Goal: Information Seeking & Learning: Find specific fact

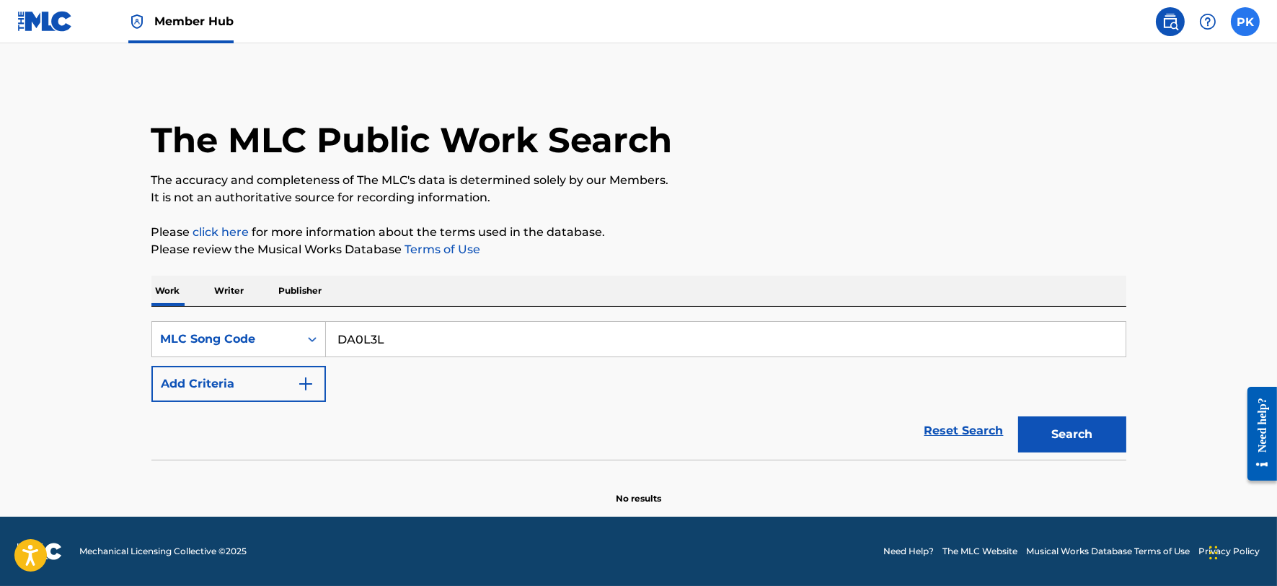
click at [1243, 26] on label at bounding box center [1245, 21] width 29 height 29
click at [1246, 22] on input "PK [PERSON_NAME] [PERSON_NAME][EMAIL_ADDRESS][DOMAIN_NAME] Notification Prefere…" at bounding box center [1246, 22] width 0 height 0
click at [1107, 206] on p "Log out" at bounding box center [1106, 204] width 34 height 13
click at [1246, 22] on input "PK [PERSON_NAME] [PERSON_NAME][EMAIL_ADDRESS][DOMAIN_NAME] Notification Prefere…" at bounding box center [1246, 22] width 0 height 0
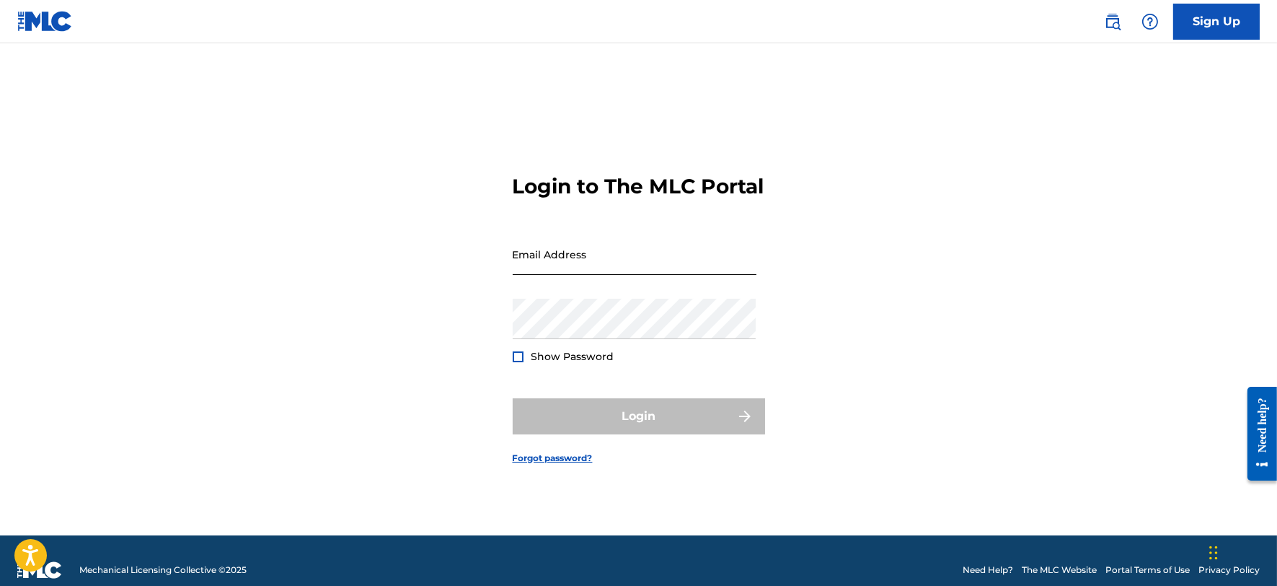
click at [566, 267] on input "Email Address" at bounding box center [635, 254] width 244 height 41
type input "[PERSON_NAME][EMAIL_ADDRESS][DOMAIN_NAME]"
click at [576, 356] on div "Password Show Password" at bounding box center [635, 331] width 244 height 65
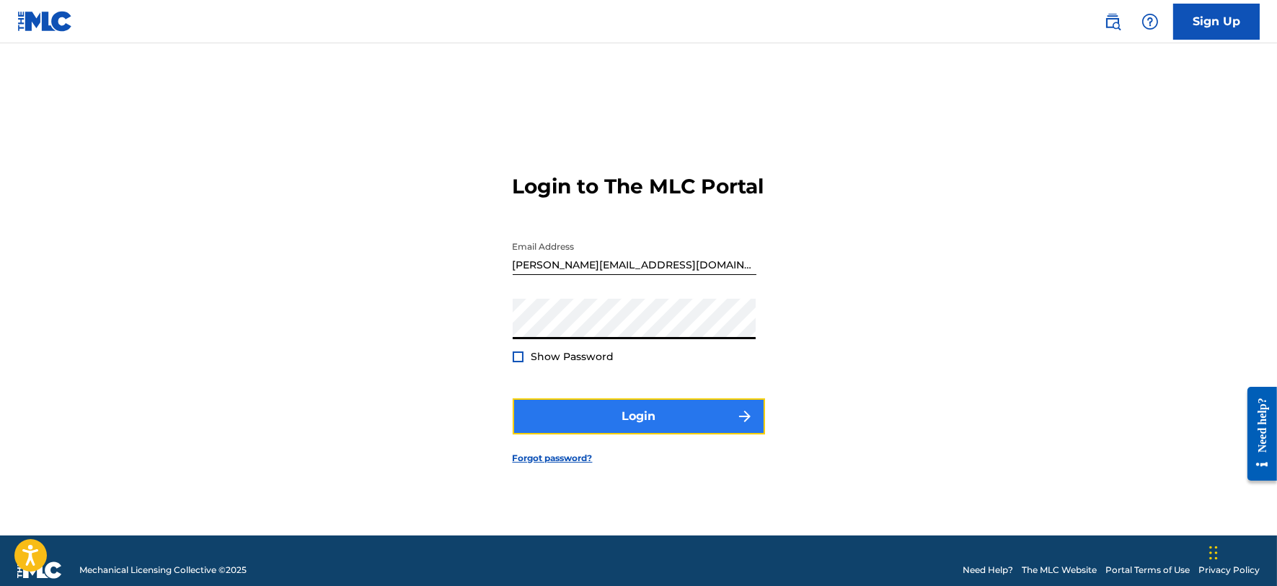
click at [578, 434] on button "Login" at bounding box center [639, 416] width 252 height 36
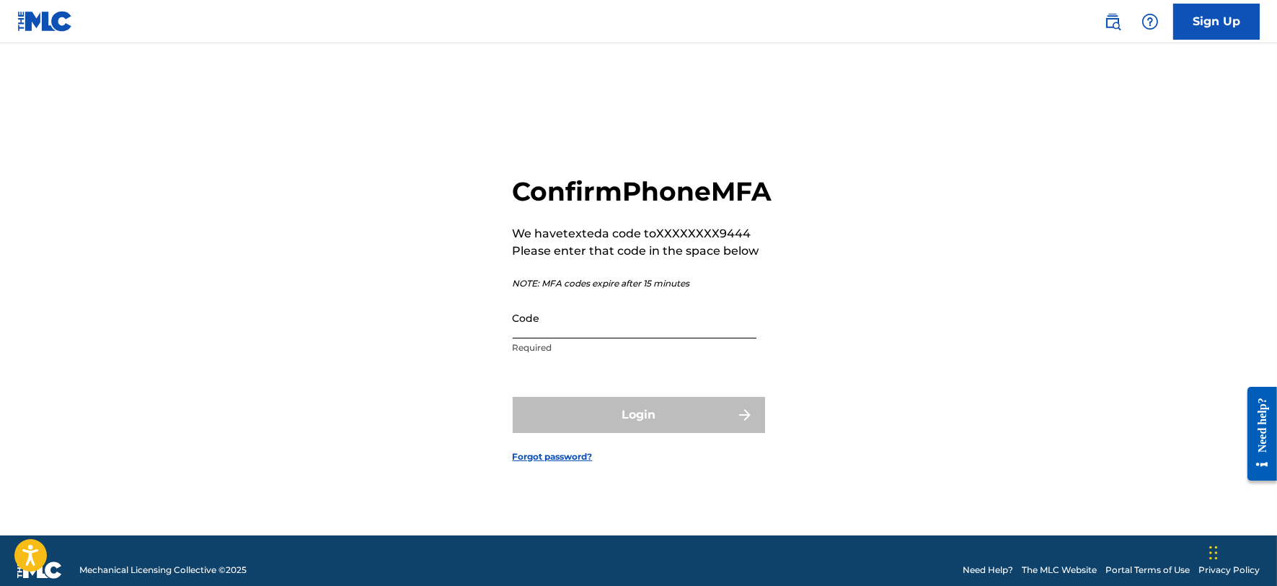
click at [578, 337] on input "Code" at bounding box center [635, 317] width 244 height 41
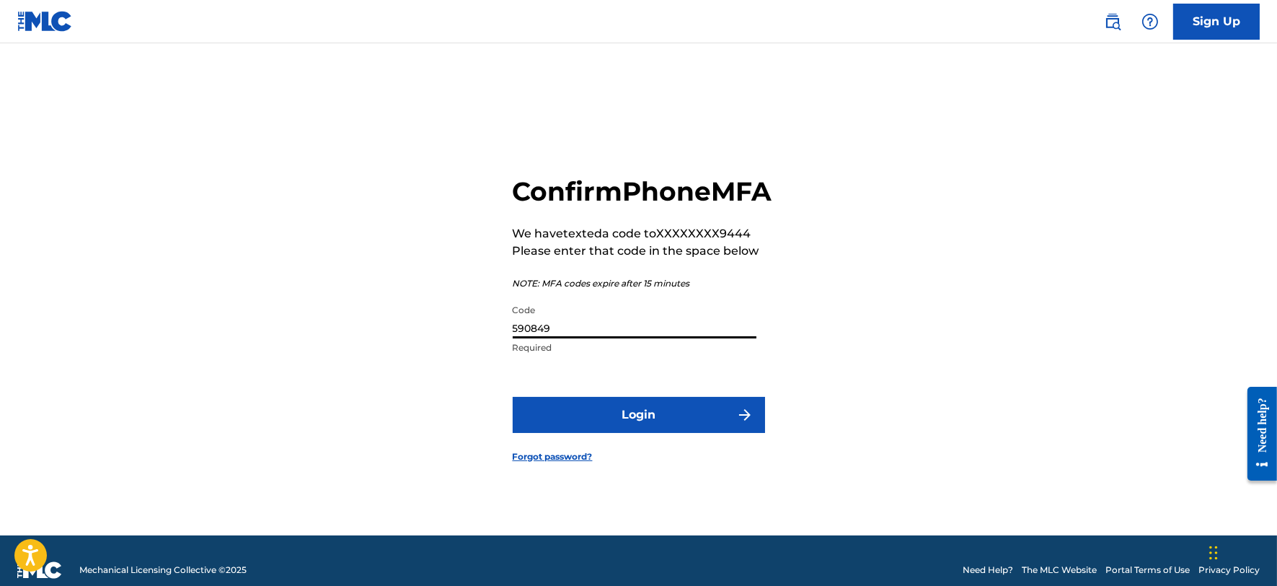
type input "590849"
click at [513, 397] on button "Login" at bounding box center [639, 415] width 252 height 36
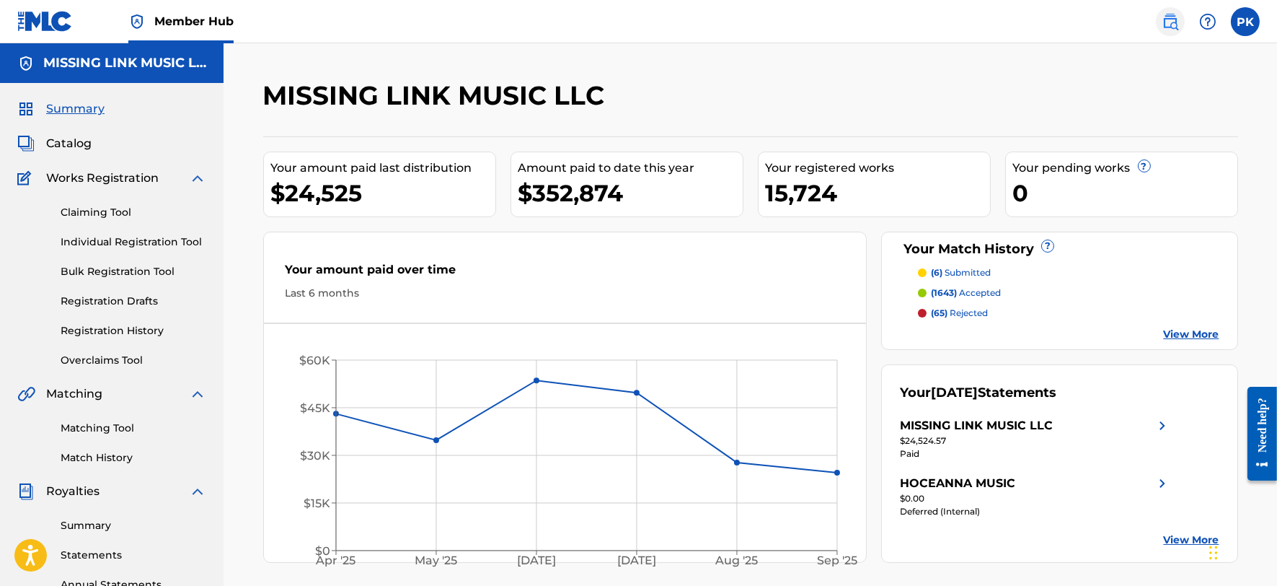
click at [1169, 23] on img at bounding box center [1170, 21] width 17 height 17
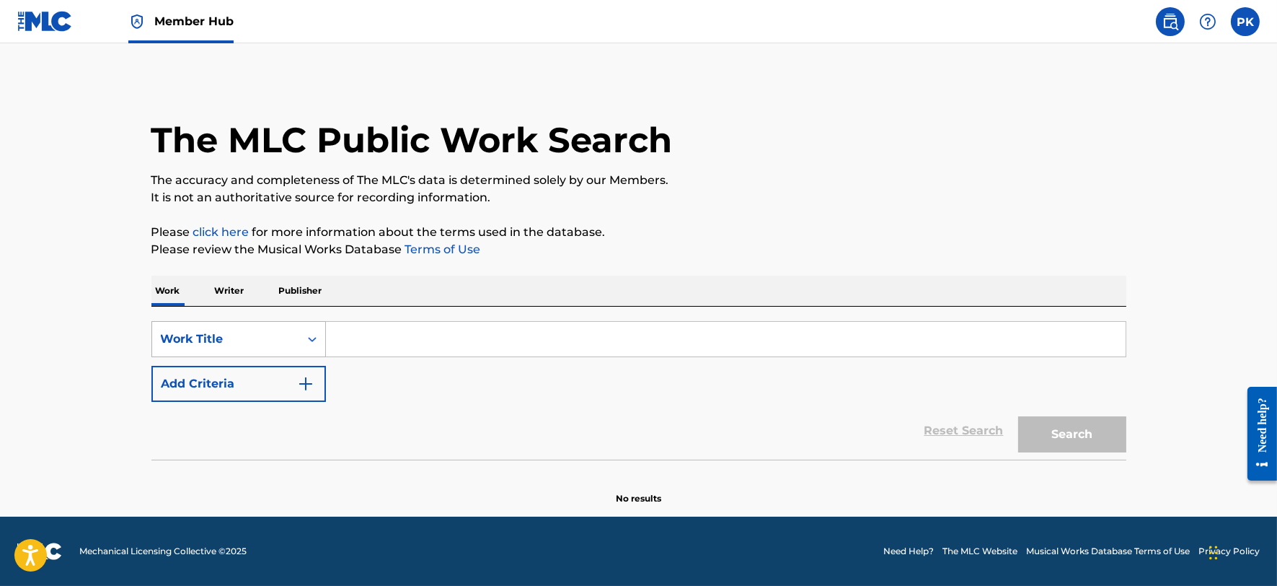
click at [284, 337] on div "Work Title" at bounding box center [226, 338] width 130 height 17
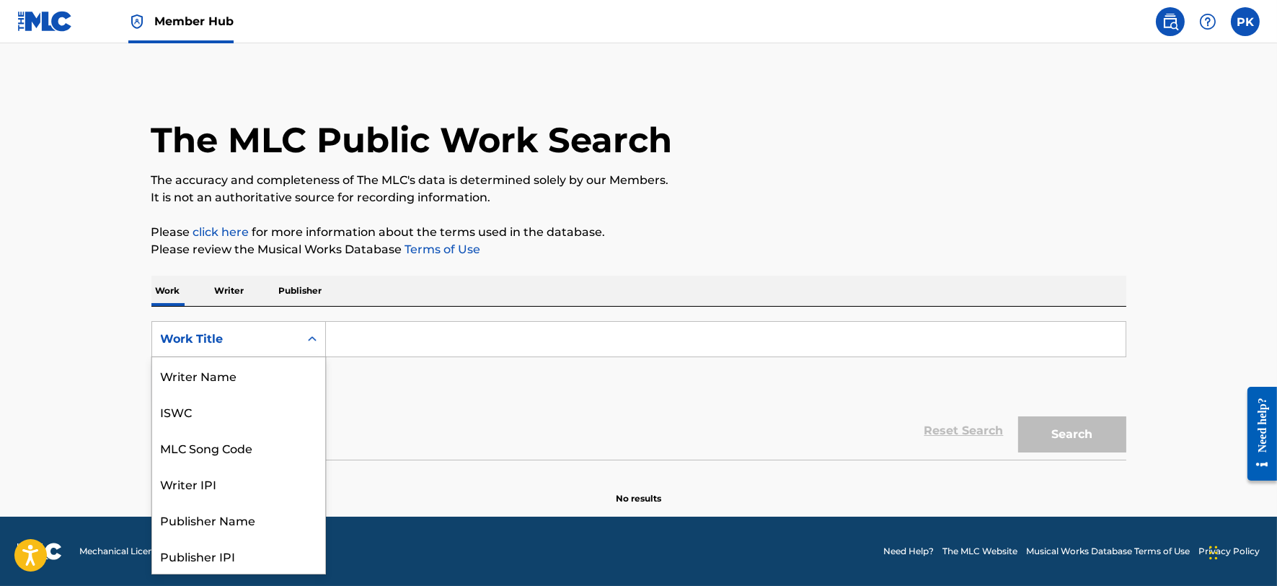
scroll to position [72, 0]
click at [368, 350] on input "Search Form" at bounding box center [726, 339] width 800 height 35
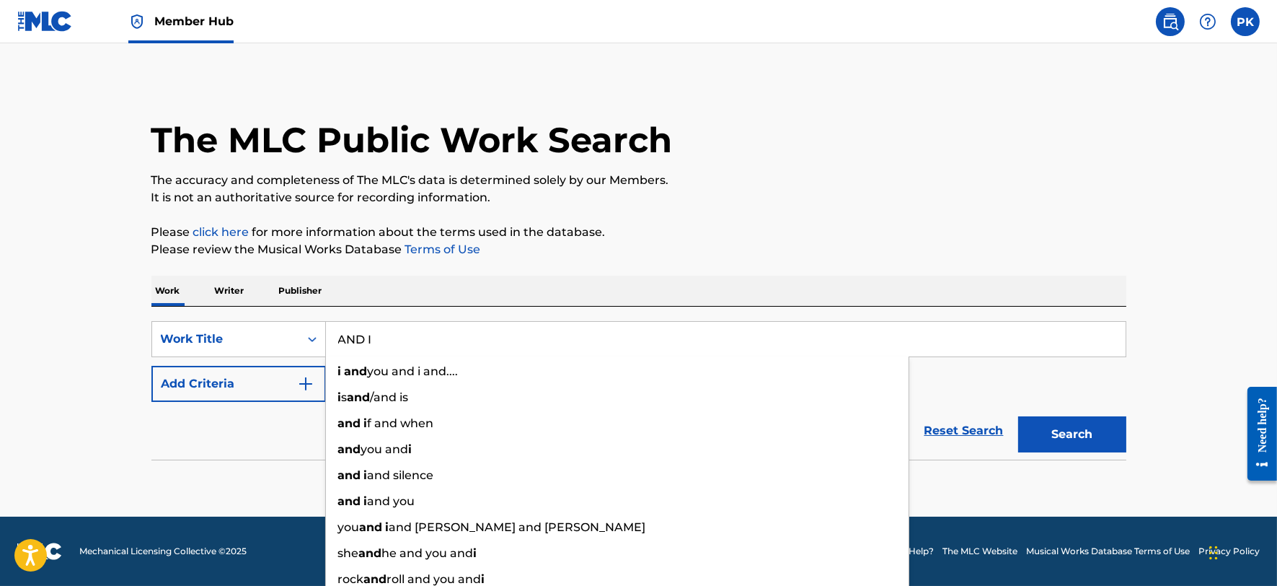
type input "AND I"
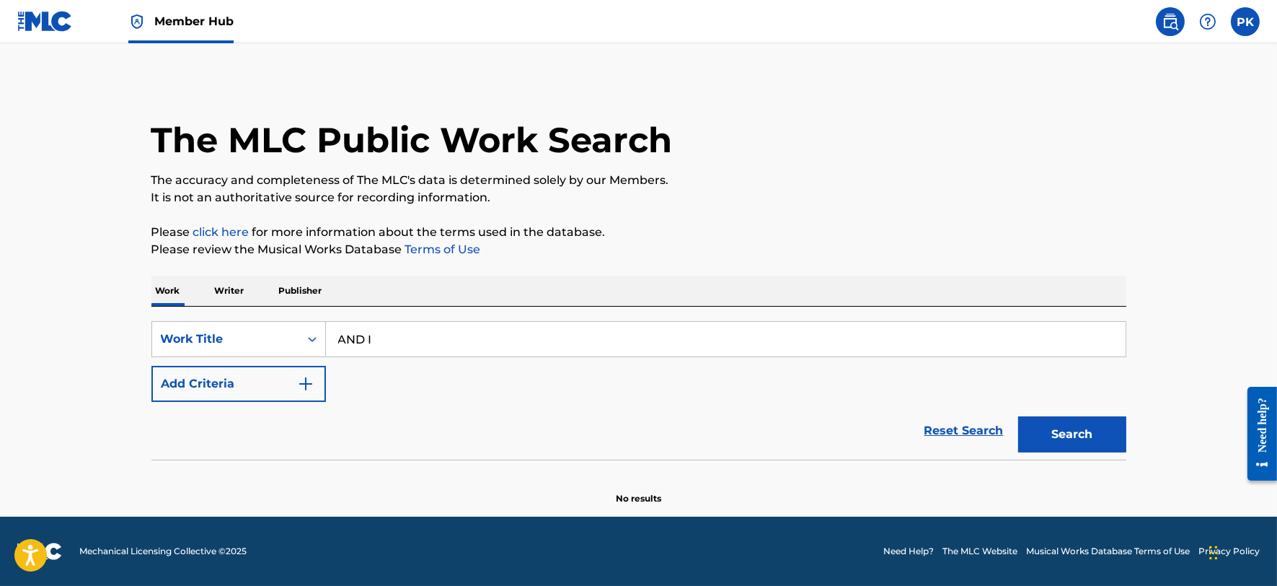
click at [234, 477] on section "No results" at bounding box center [638, 486] width 975 height 38
click at [246, 390] on button "Add Criteria" at bounding box center [238, 384] width 175 height 36
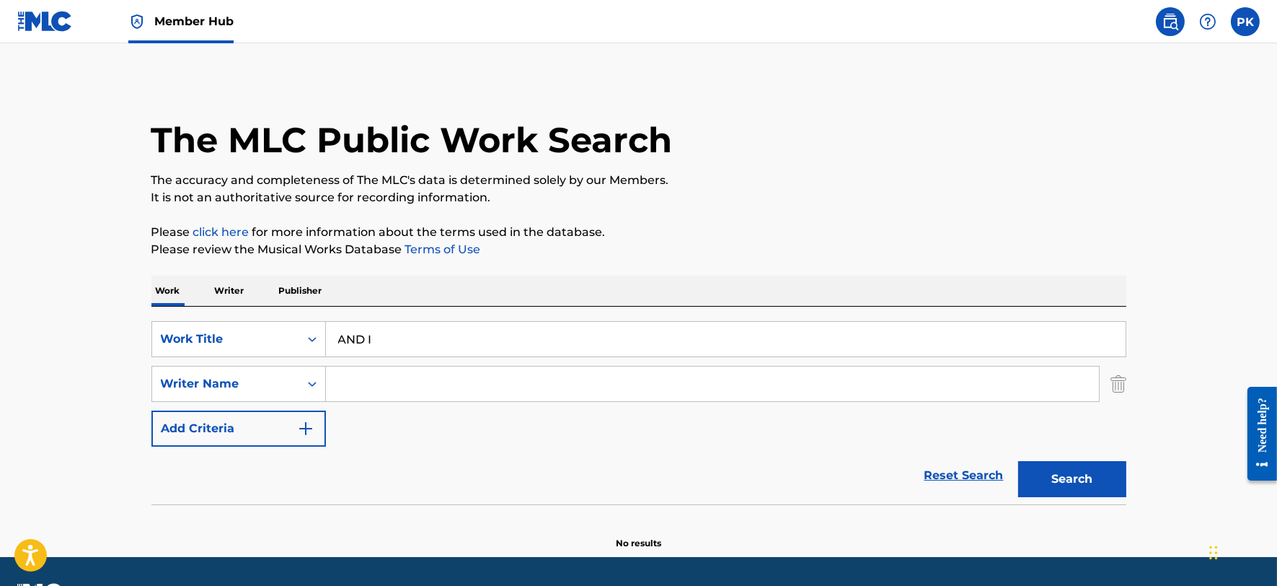
click at [354, 386] on input "Search Form" at bounding box center [712, 383] width 773 height 35
type input "[PERSON_NAME]"
click at [1056, 479] on button "Search" at bounding box center [1072, 479] width 108 height 36
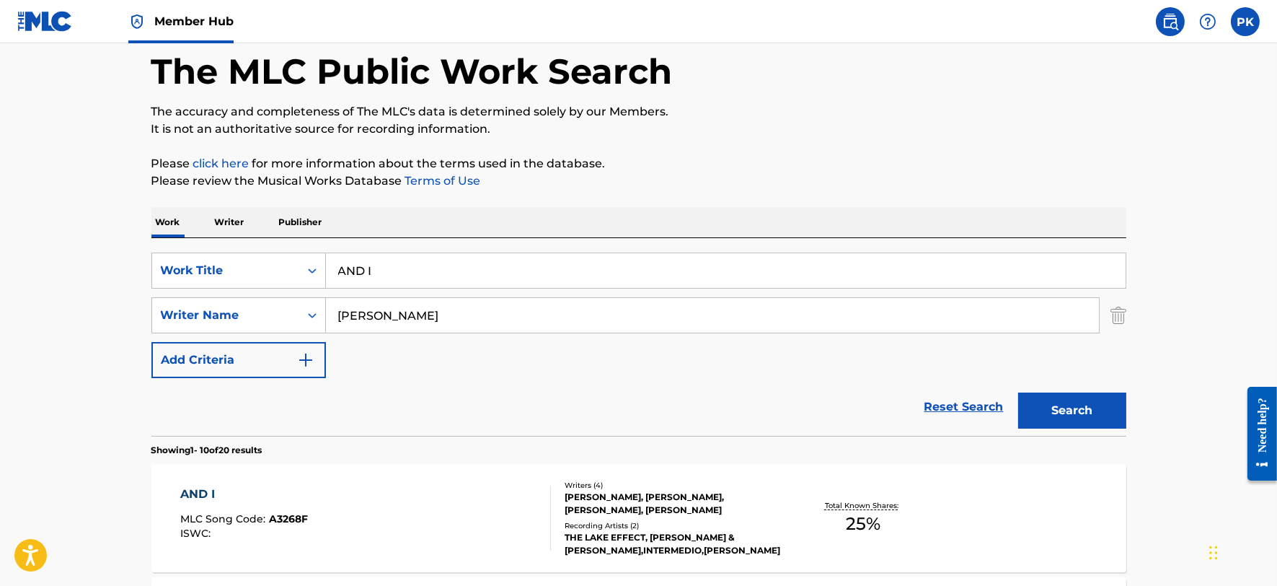
scroll to position [80, 0]
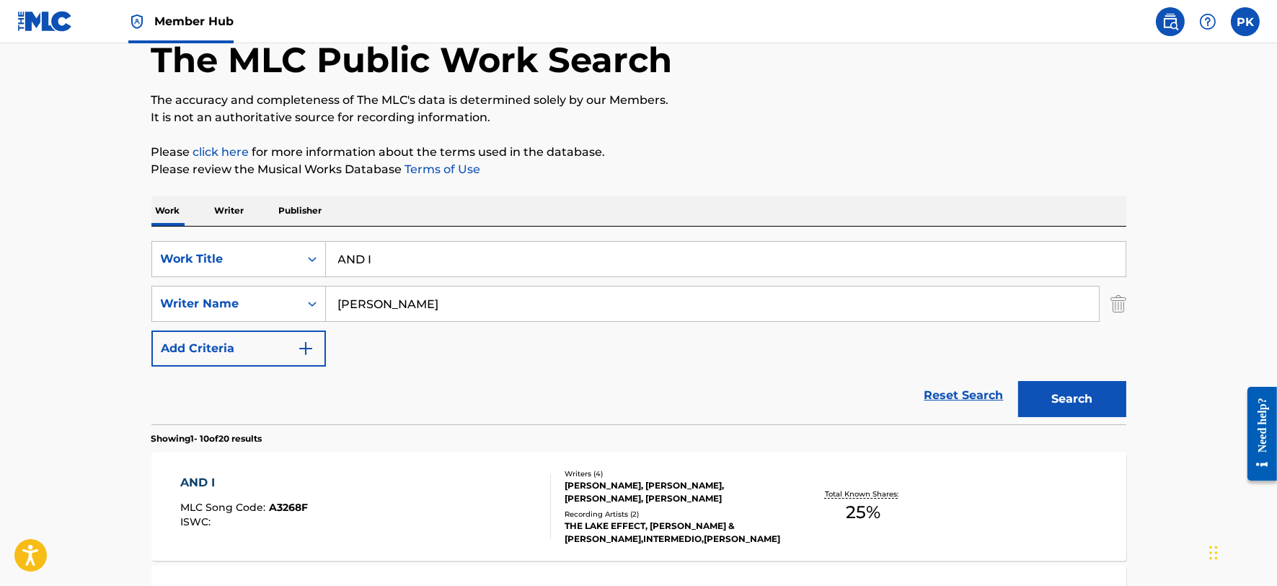
click at [358, 494] on div "AND I MLC Song Code : A3268F ISWC :" at bounding box center [365, 506] width 371 height 65
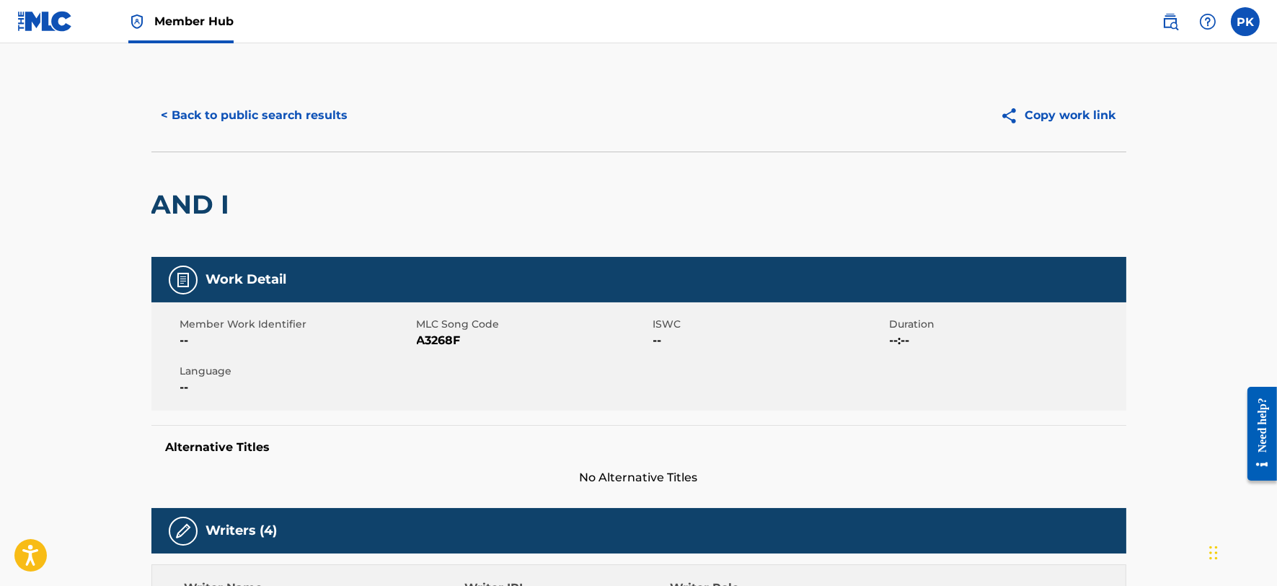
click at [434, 337] on span "A3268F" at bounding box center [533, 340] width 233 height 17
copy span "A3268F"
click at [241, 120] on button "< Back to public search results" at bounding box center [254, 115] width 207 height 36
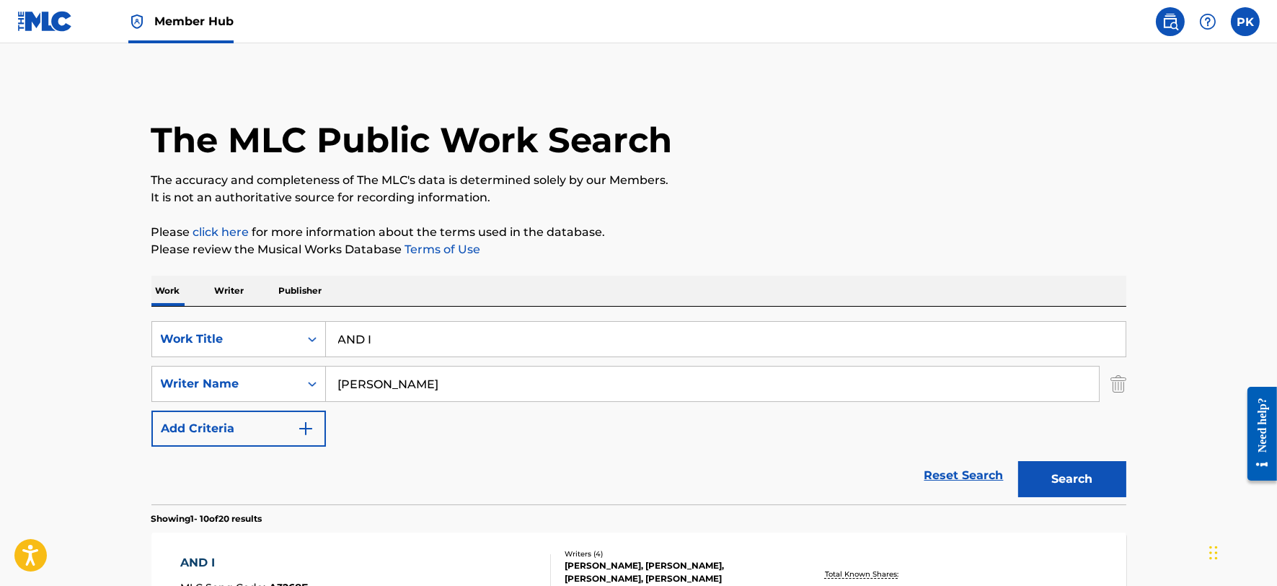
scroll to position [80, 0]
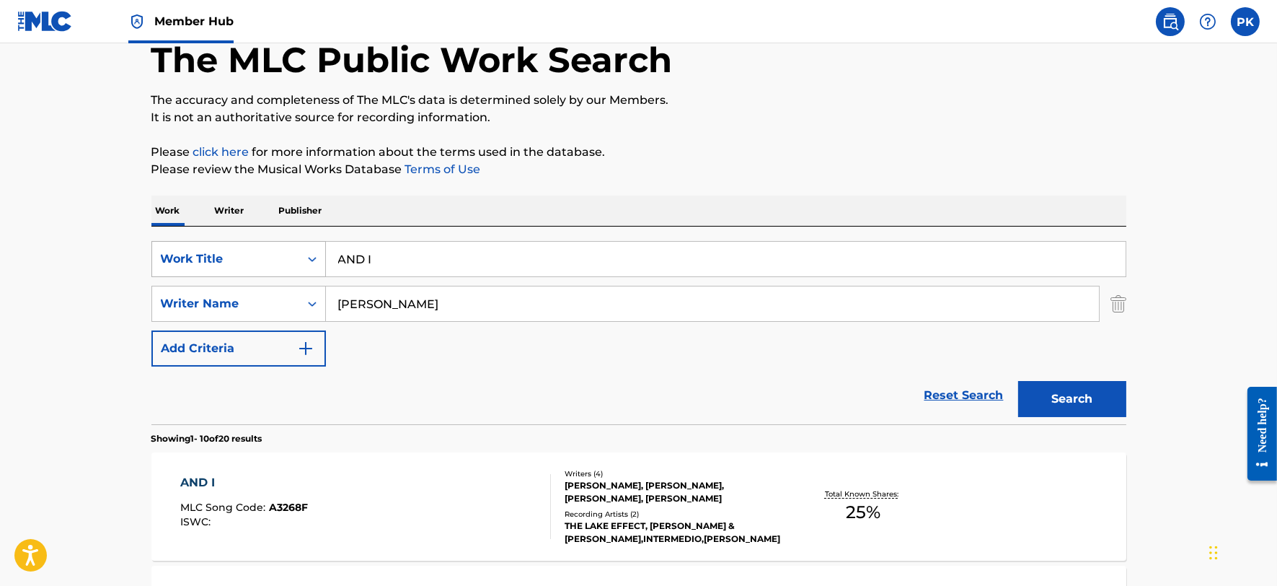
click at [263, 260] on div "Work Title" at bounding box center [226, 258] width 130 height 17
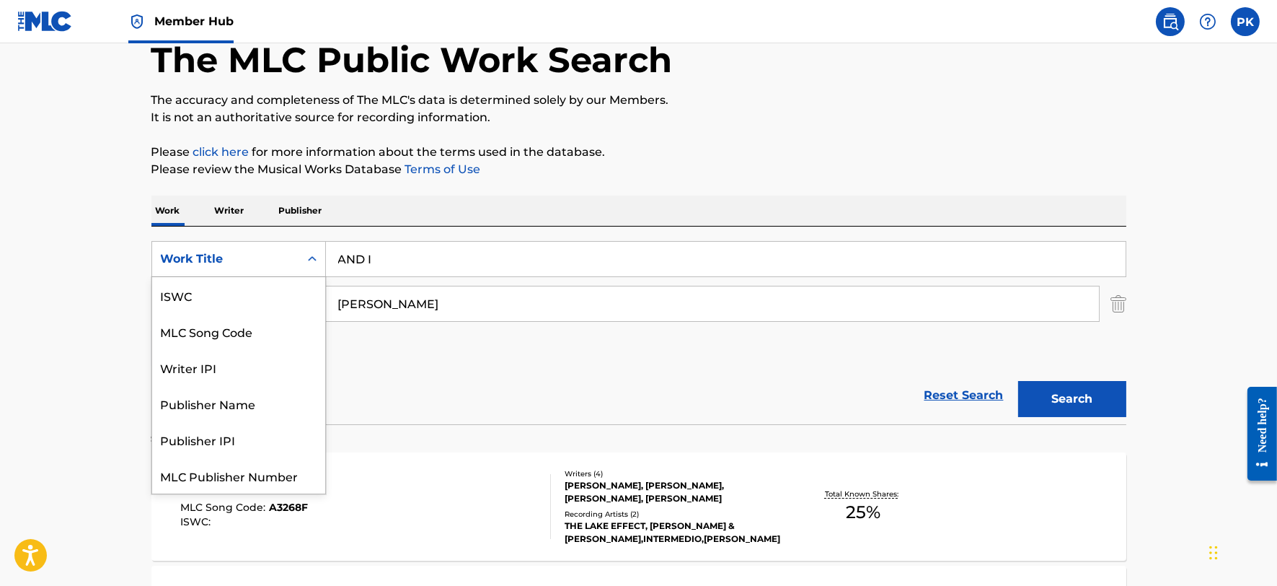
scroll to position [36, 0]
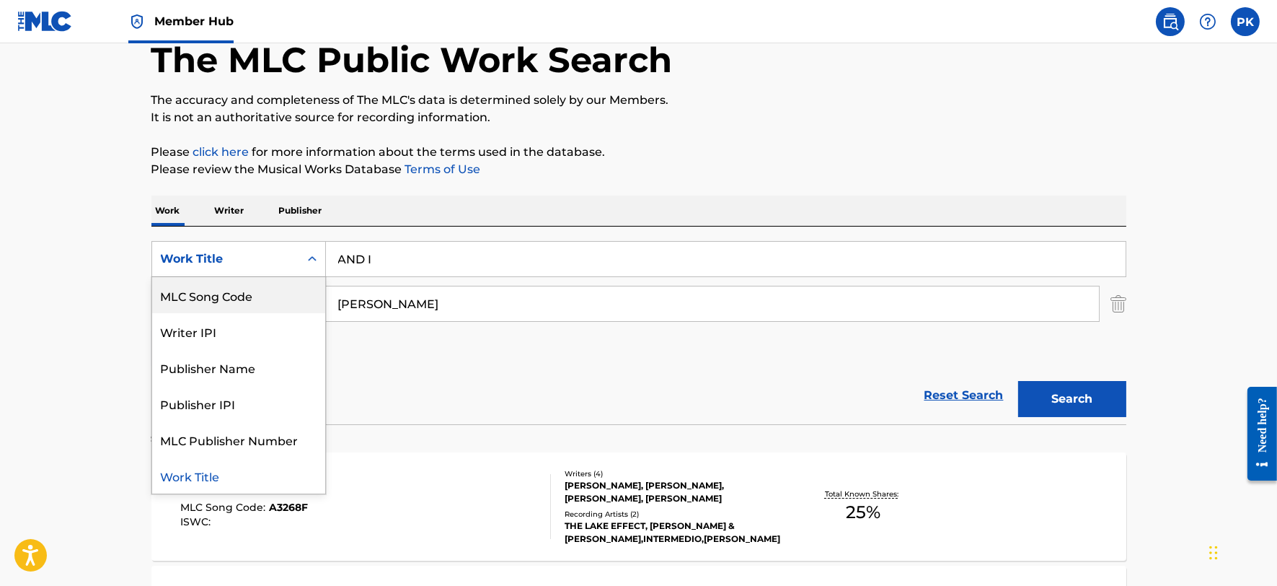
click at [245, 304] on div "MLC Song Code" at bounding box center [238, 295] width 173 height 36
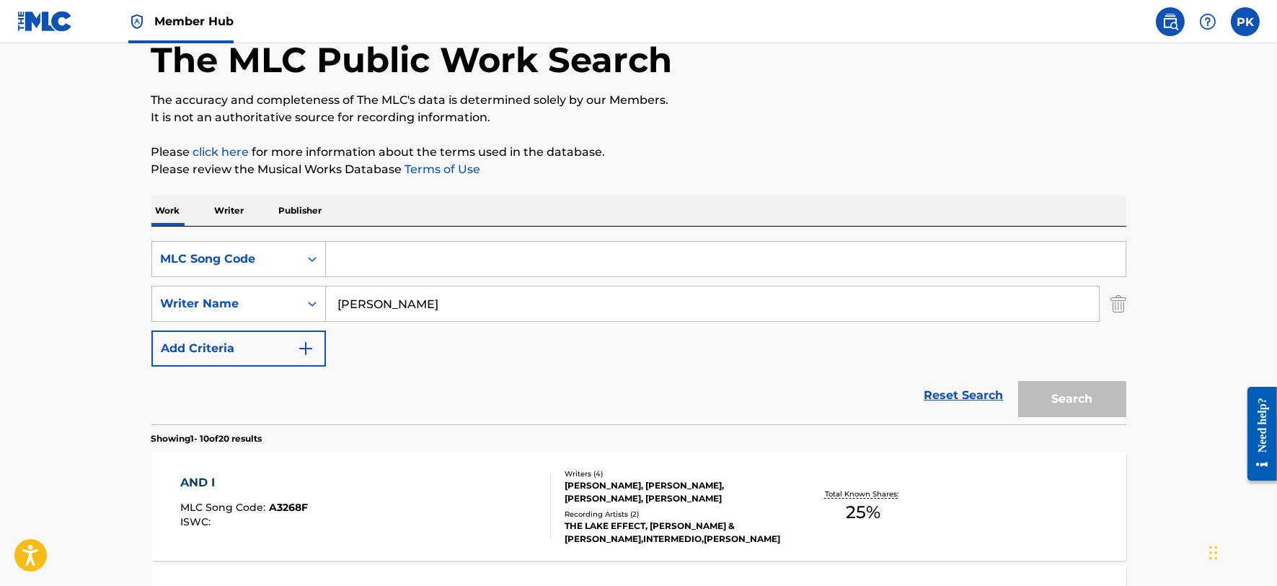
click at [414, 268] on input "Search Form" at bounding box center [726, 259] width 800 height 35
paste input "Z41745"
type input "Z41745"
click at [420, 304] on input "[PERSON_NAME]" at bounding box center [712, 303] width 773 height 35
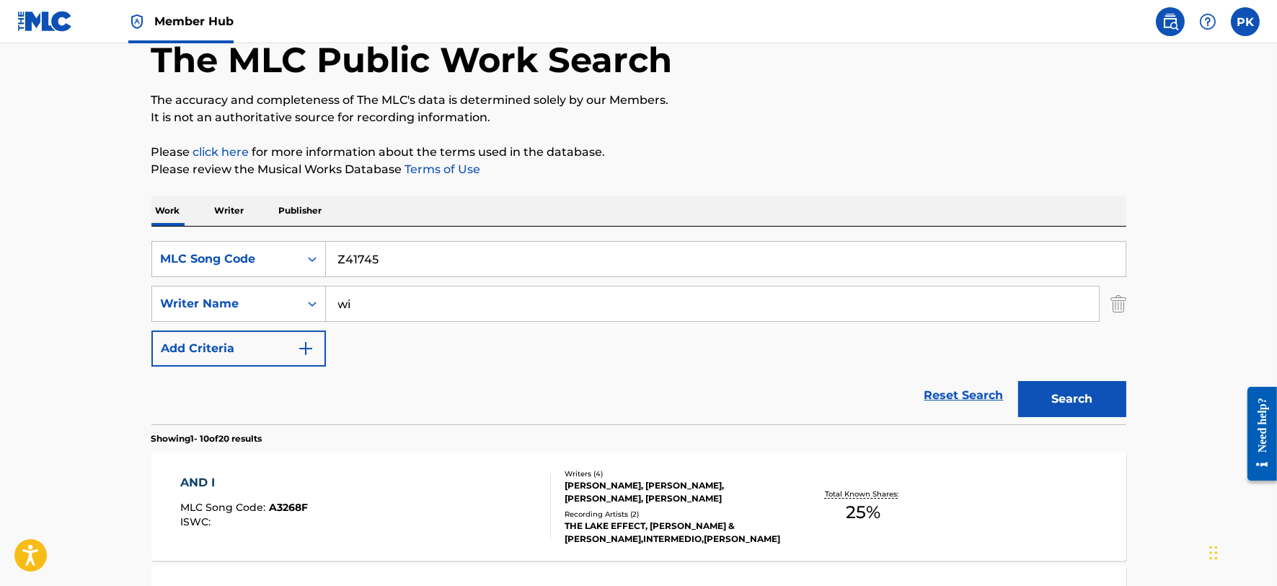
type input "w"
click at [1018, 381] on button "Search" at bounding box center [1072, 399] width 108 height 36
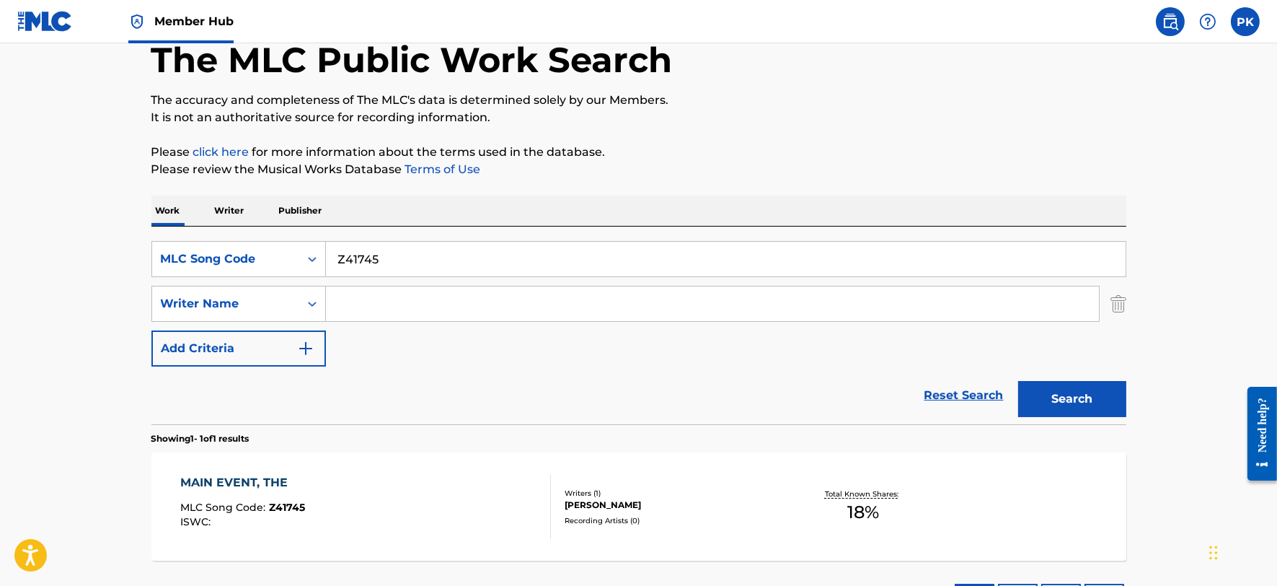
click at [457, 457] on div "MAIN EVENT, THE MLC Song Code : Z41745 ISWC : Writers ( 1 ) [PERSON_NAME] Recor…" at bounding box center [638, 506] width 975 height 108
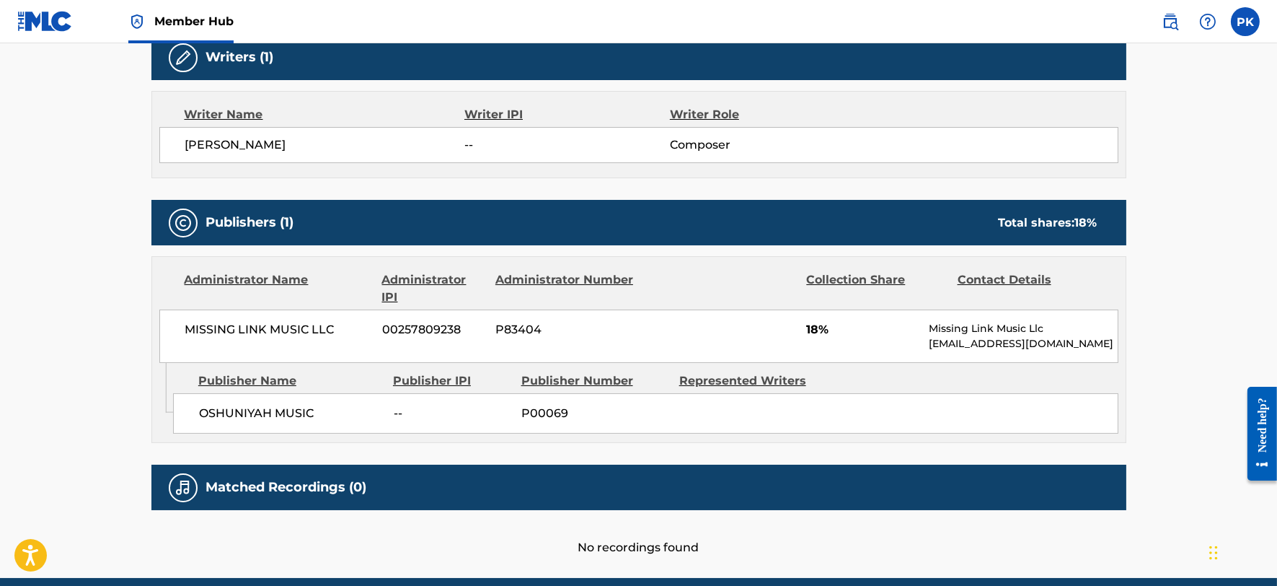
scroll to position [480, 0]
